Goal: Task Accomplishment & Management: Complete application form

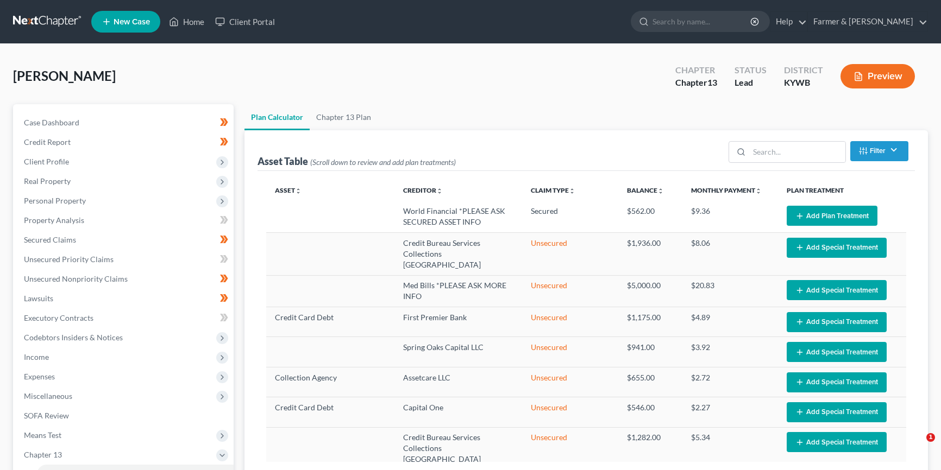
select select "59"
click at [724, 18] on input "search" at bounding box center [701, 21] width 99 height 20
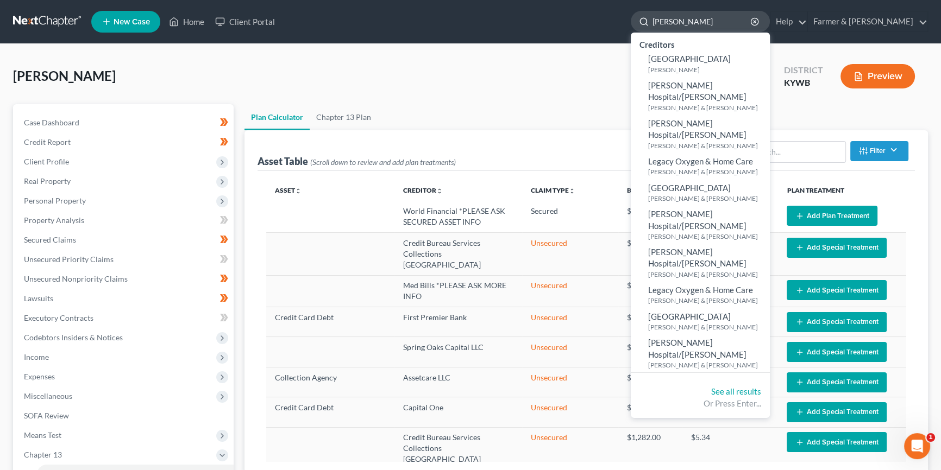
type input "[PERSON_NAME]"
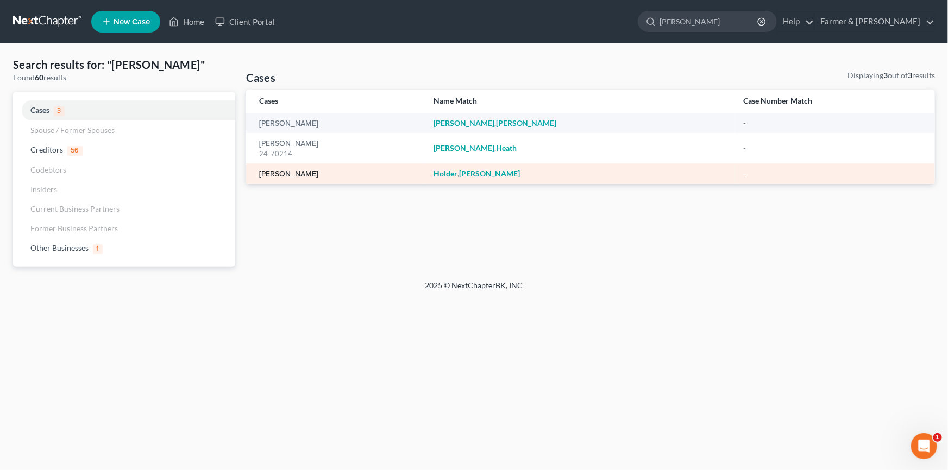
click at [298, 174] on link "[PERSON_NAME]" at bounding box center [288, 175] width 59 height 8
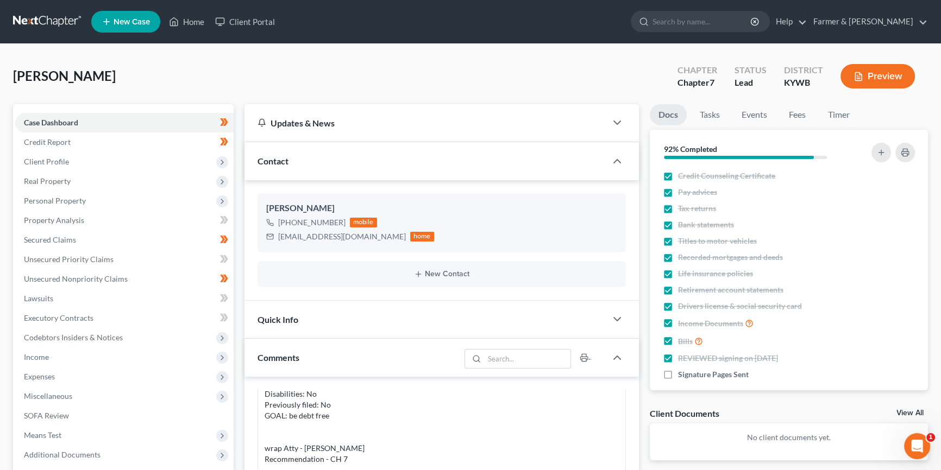
scroll to position [198, 0]
click at [67, 360] on span "Income" at bounding box center [124, 358] width 218 height 20
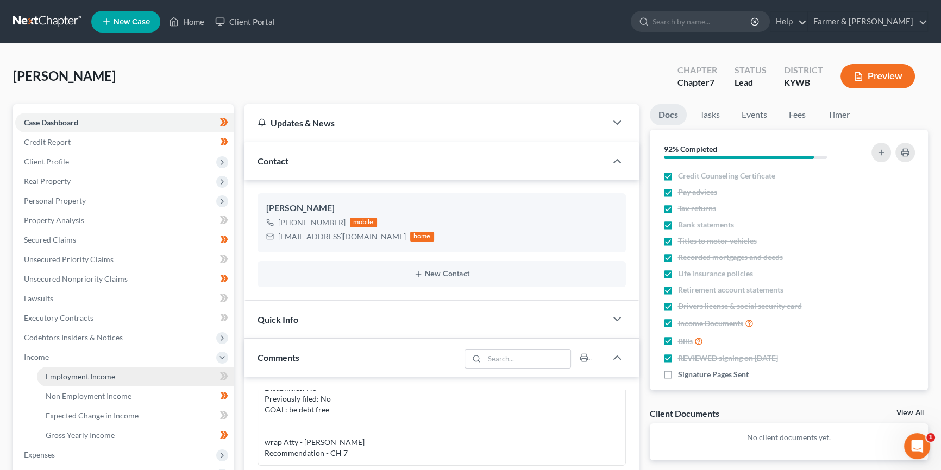
click at [70, 375] on span "Employment Income" at bounding box center [81, 376] width 70 height 9
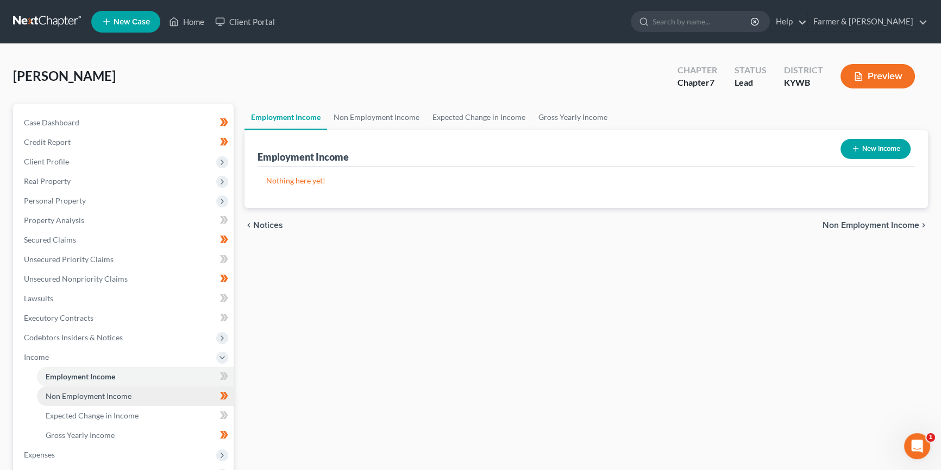
click at [72, 393] on span "Non Employment Income" at bounding box center [89, 396] width 86 height 9
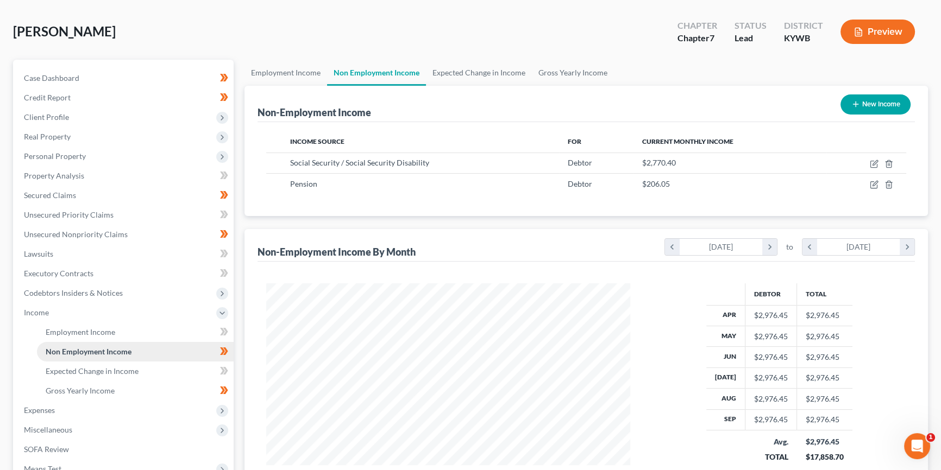
scroll to position [65, 0]
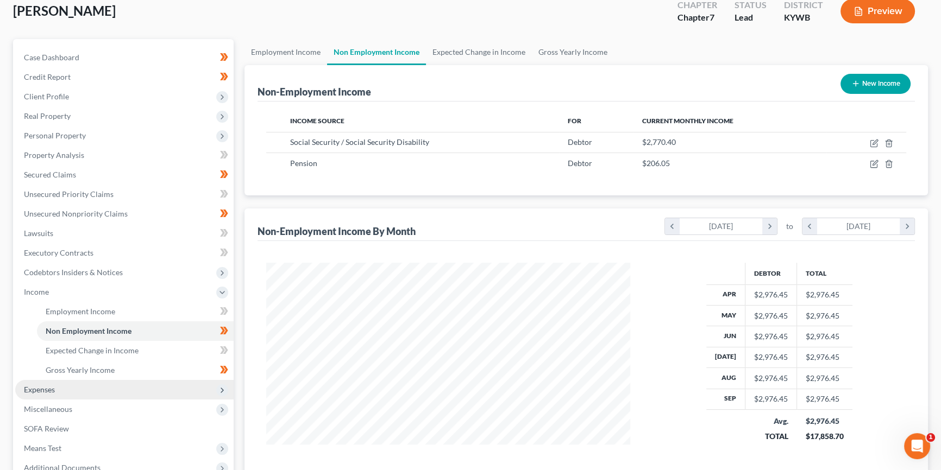
click at [61, 389] on span "Expenses" at bounding box center [124, 390] width 218 height 20
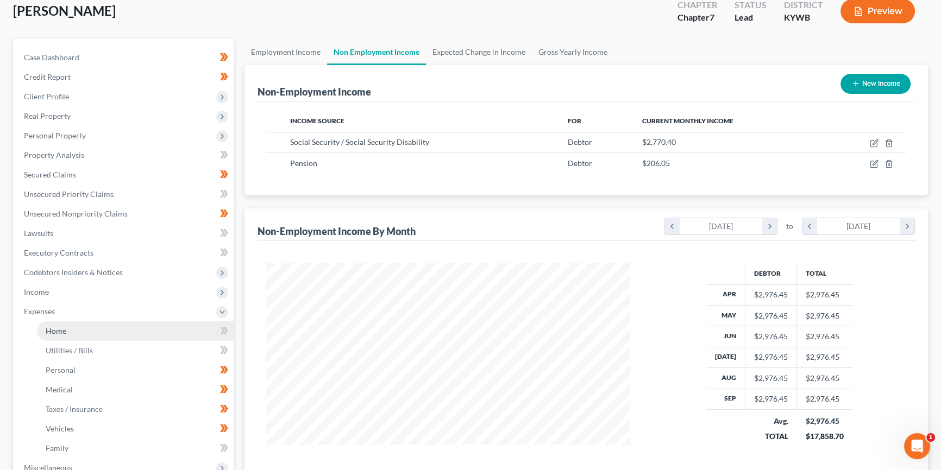
click at [78, 330] on link "Home" at bounding box center [135, 332] width 197 height 20
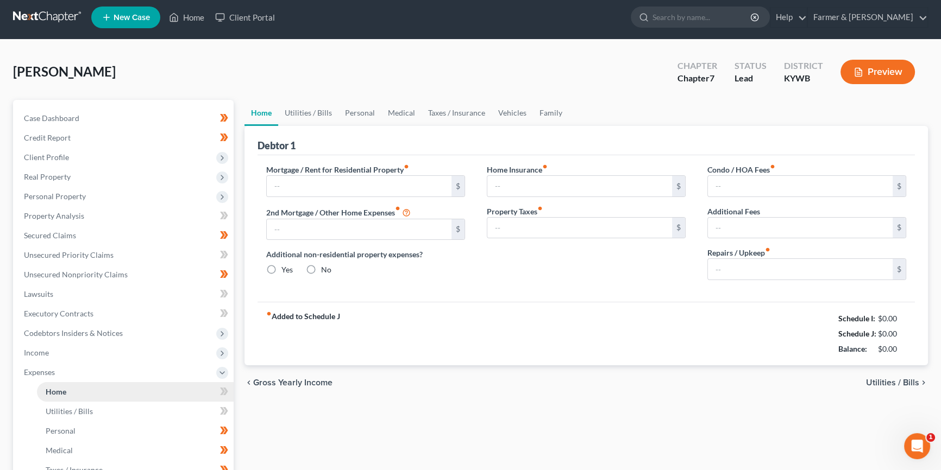
type input "0.00"
radio input "true"
type input "0.00"
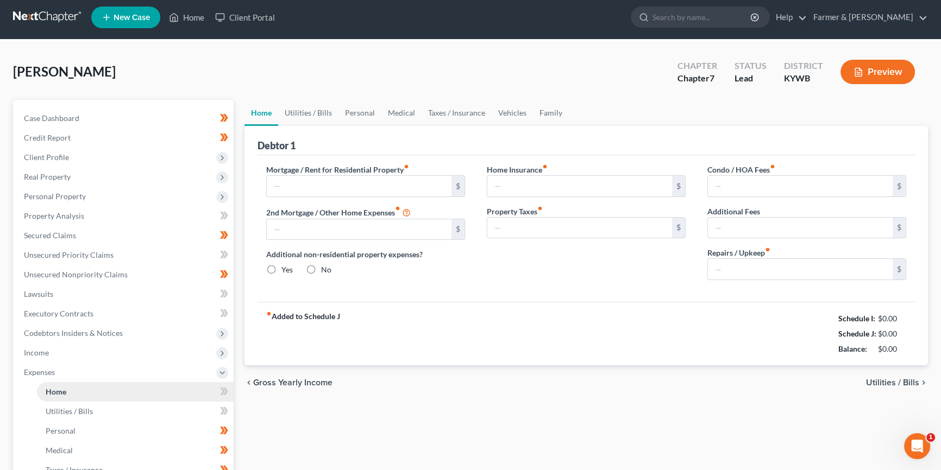
type input "0.00"
type input "150.00"
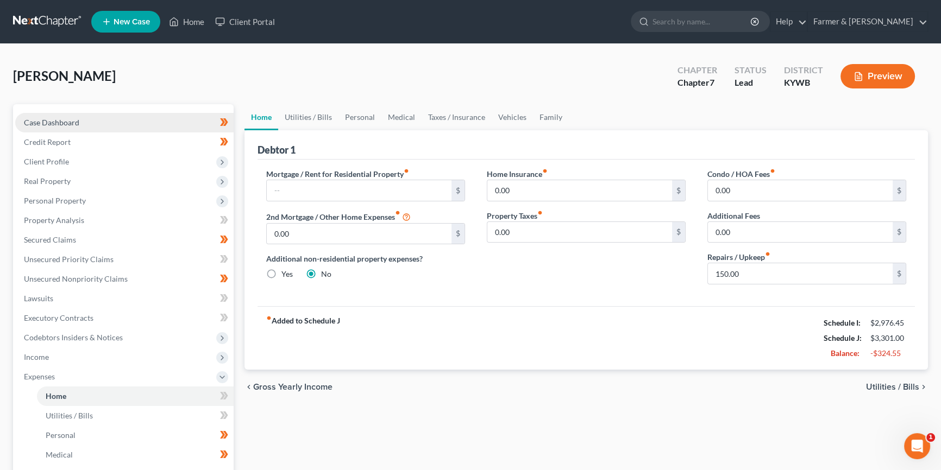
click at [71, 118] on span "Case Dashboard" at bounding box center [51, 122] width 55 height 9
